Goal: Task Accomplishment & Management: Use online tool/utility

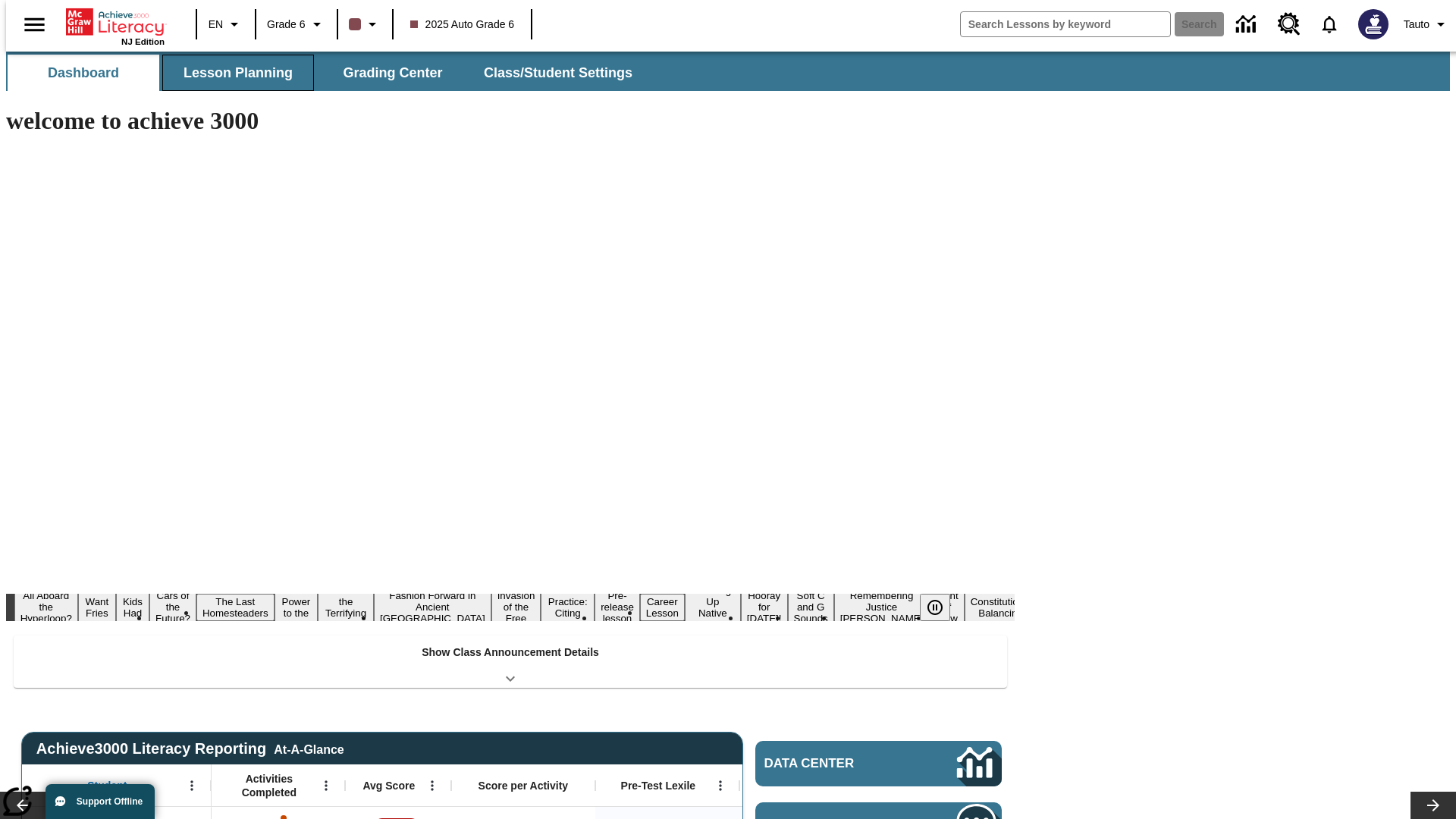
click at [233, 72] on button "Lesson Planning" at bounding box center [238, 72] width 152 height 37
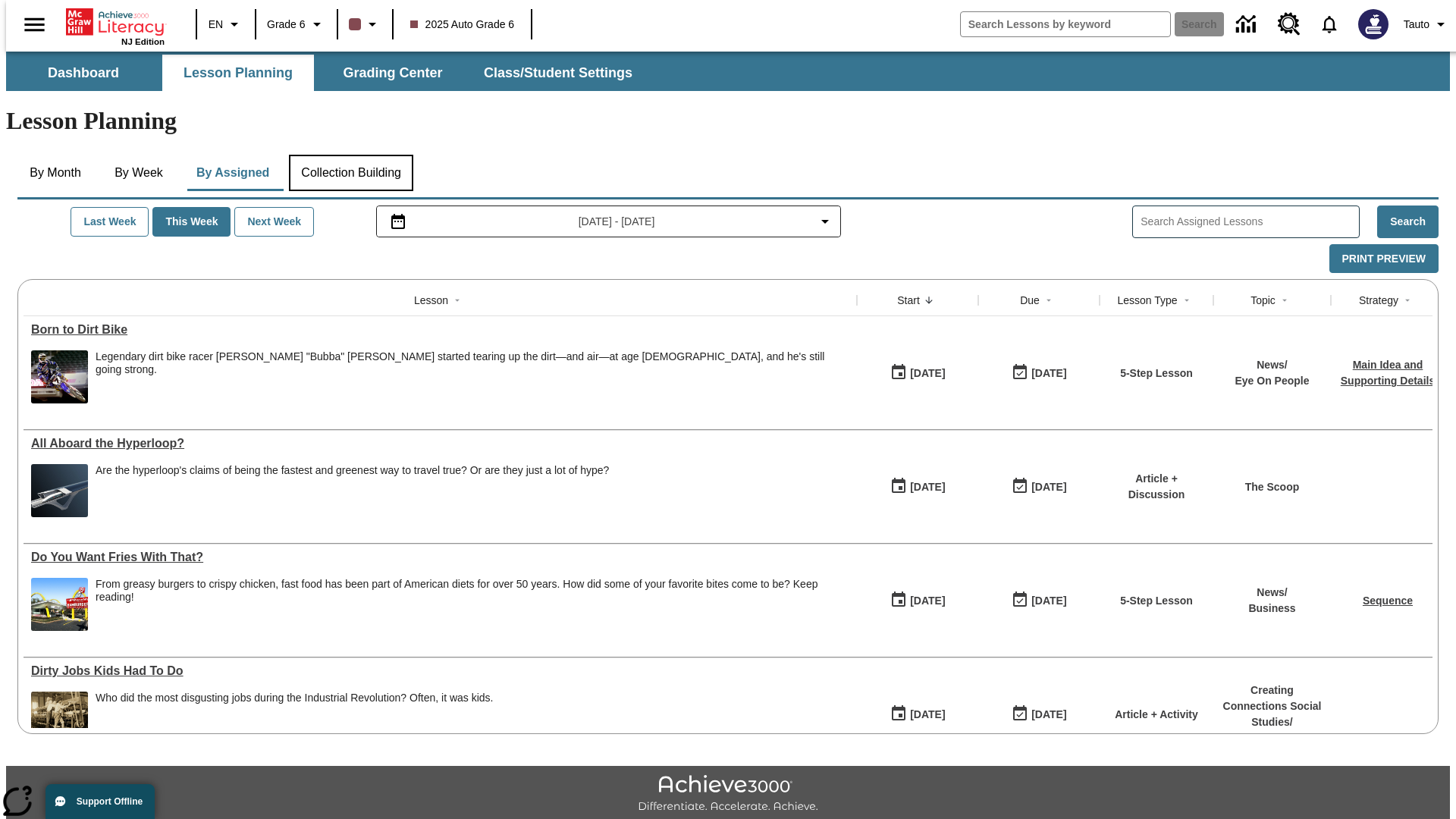
click at [351, 155] on button "Collection Building" at bounding box center [351, 173] width 124 height 37
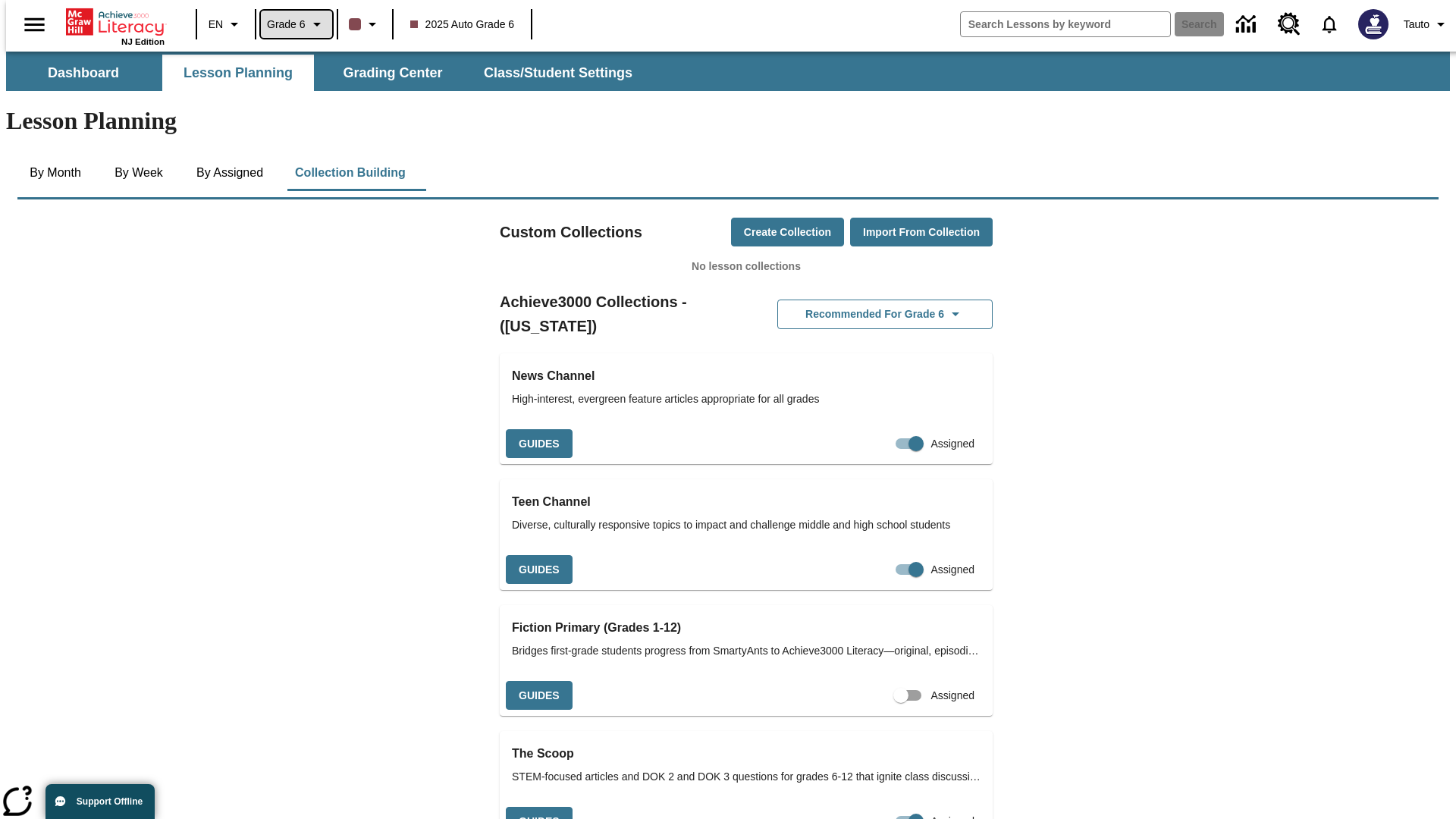
click at [292, 24] on span "Grade 6" at bounding box center [286, 25] width 38 height 16
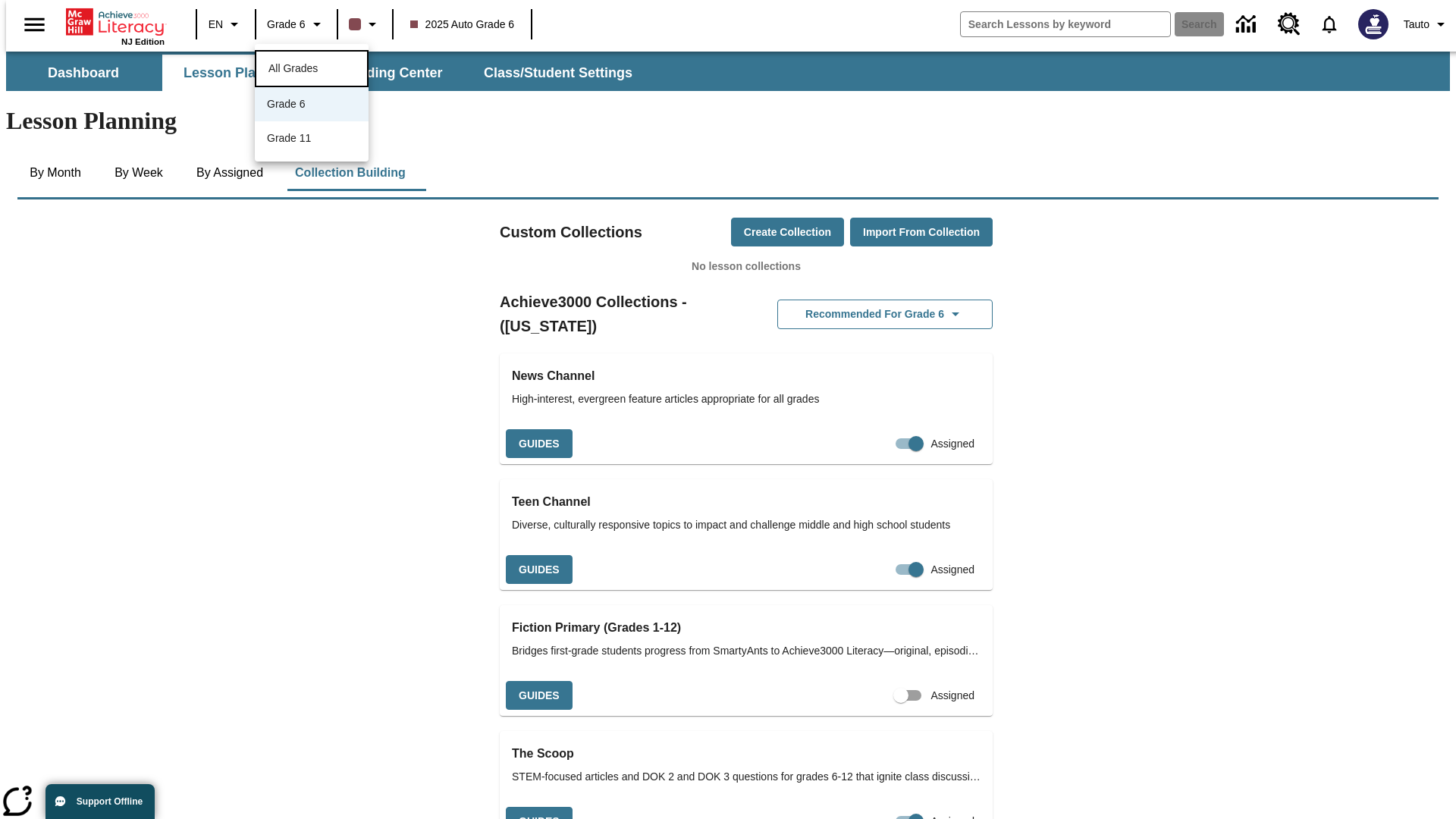
click at [312, 67] on span "All Grades" at bounding box center [292, 69] width 49 height 13
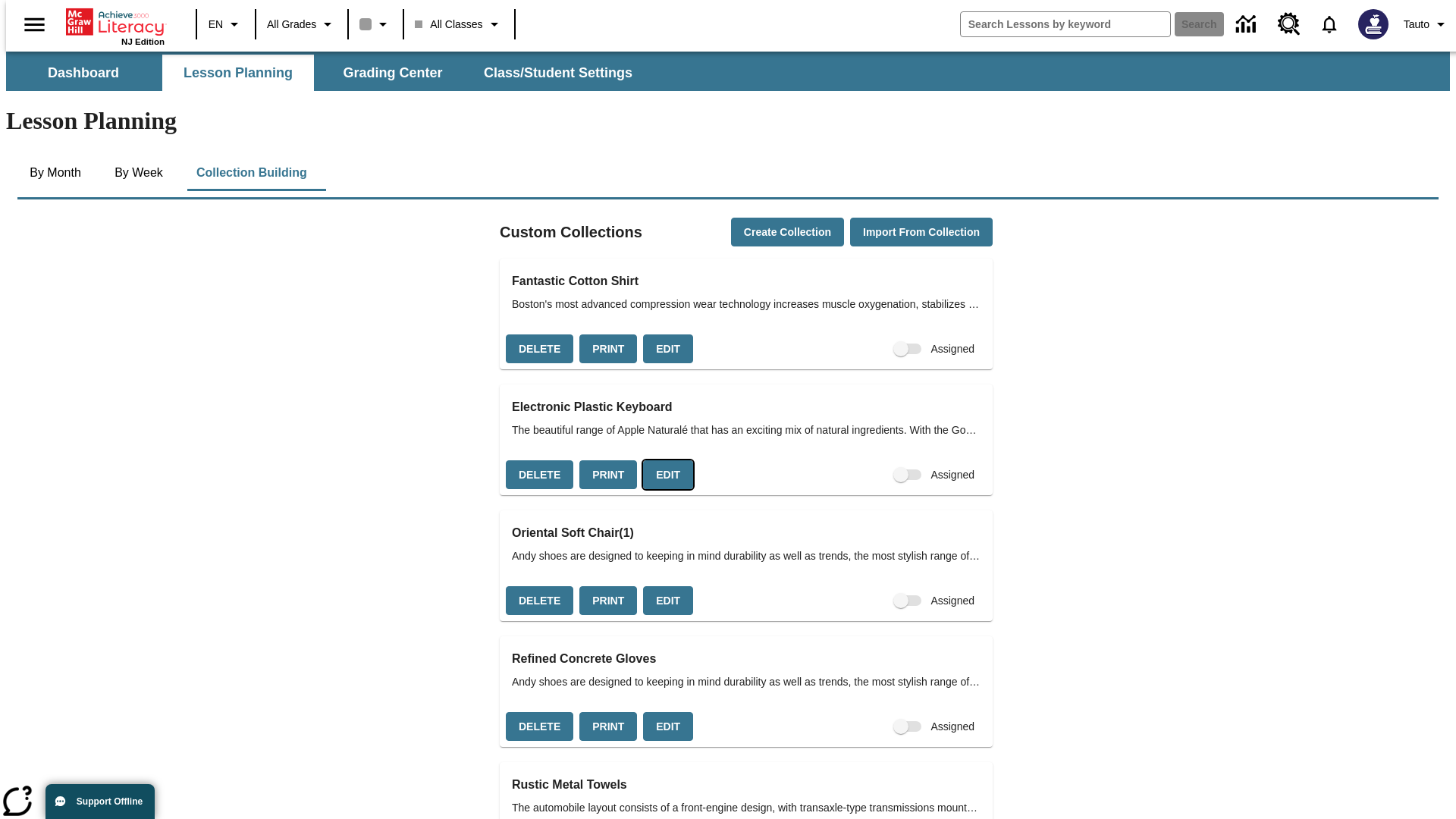
click at [663, 460] on button "Edit" at bounding box center [668, 475] width 50 height 30
